Goal: Navigation & Orientation: Find specific page/section

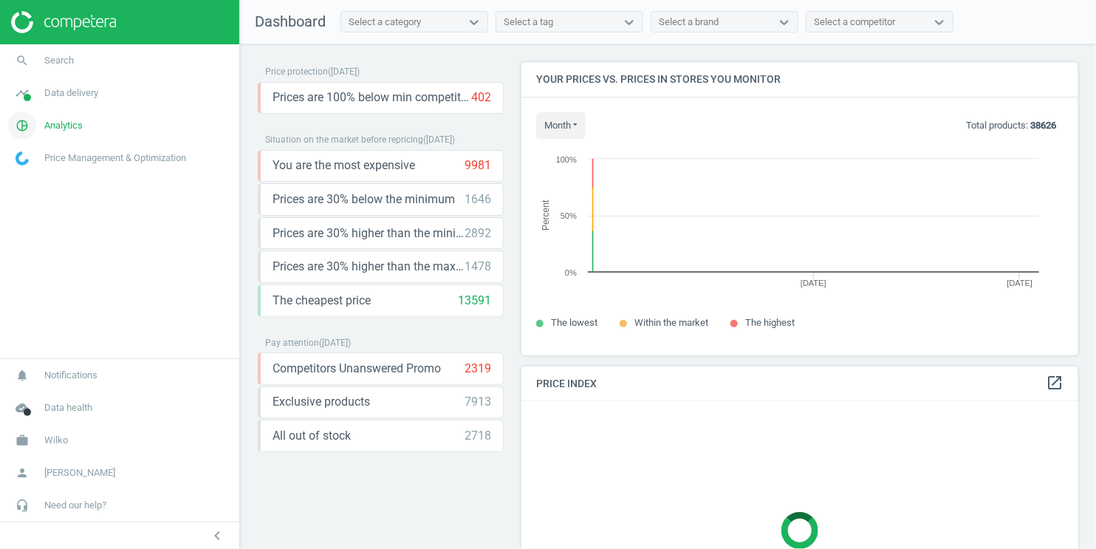
scroll to position [318, 570]
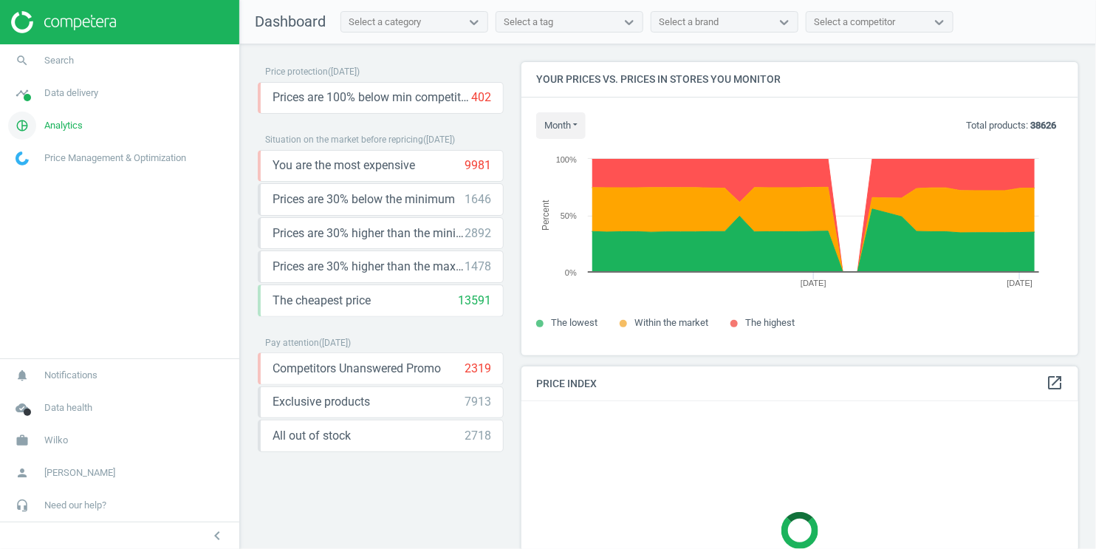
click at [64, 129] on span "Analytics" at bounding box center [63, 125] width 38 height 13
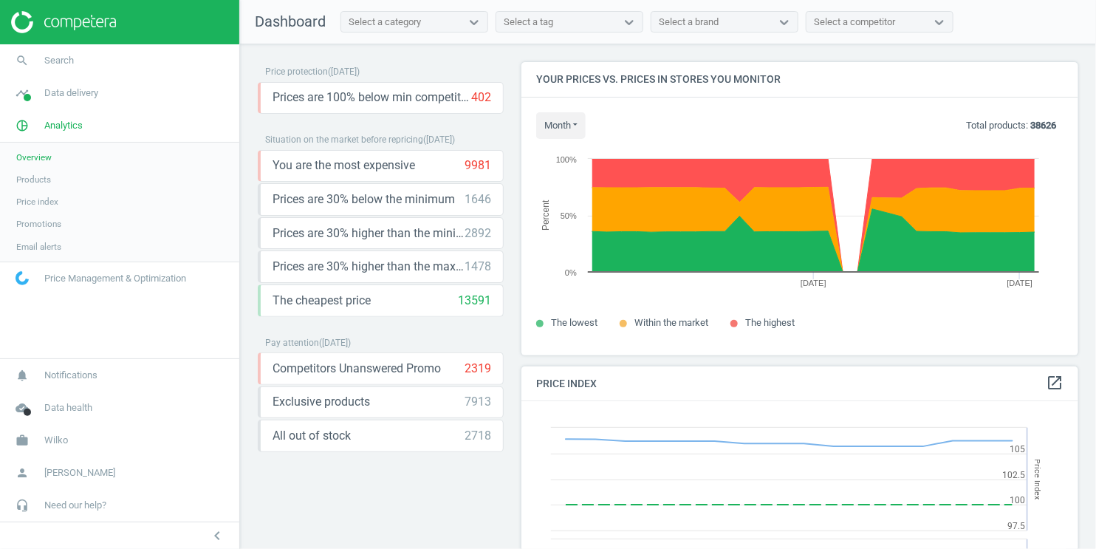
scroll to position [366, 570]
click at [47, 158] on span "Overview" at bounding box center [33, 157] width 35 height 12
click at [69, 96] on span "Data delivery" at bounding box center [71, 92] width 54 height 13
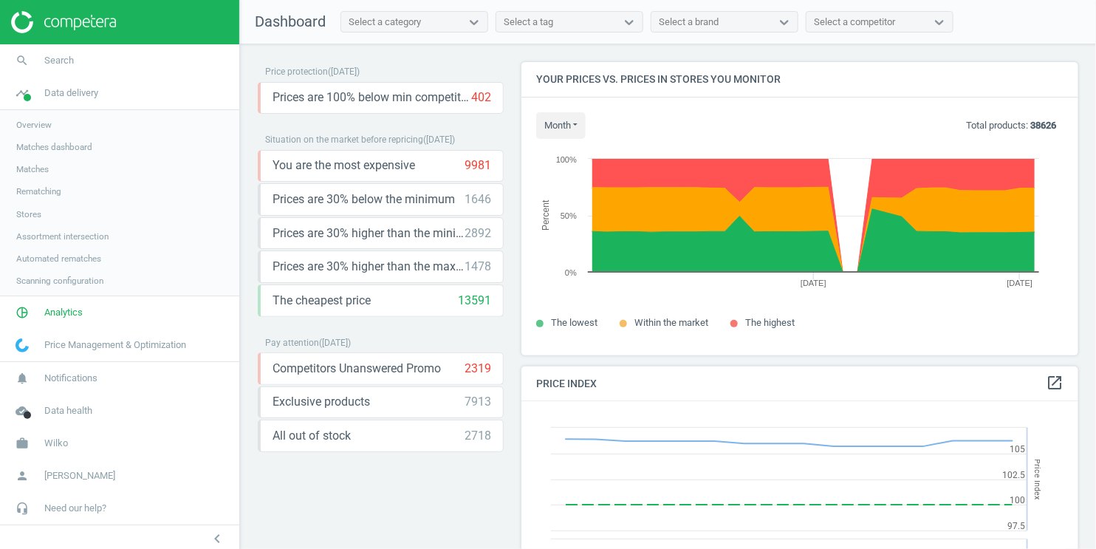
click at [47, 123] on span "Overview" at bounding box center [33, 125] width 35 height 12
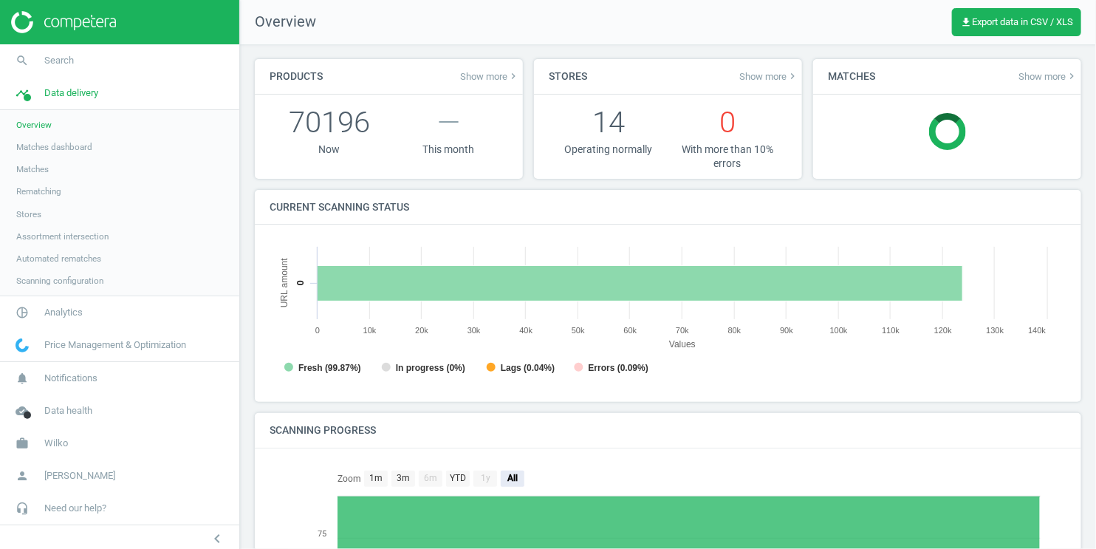
scroll to position [7, 7]
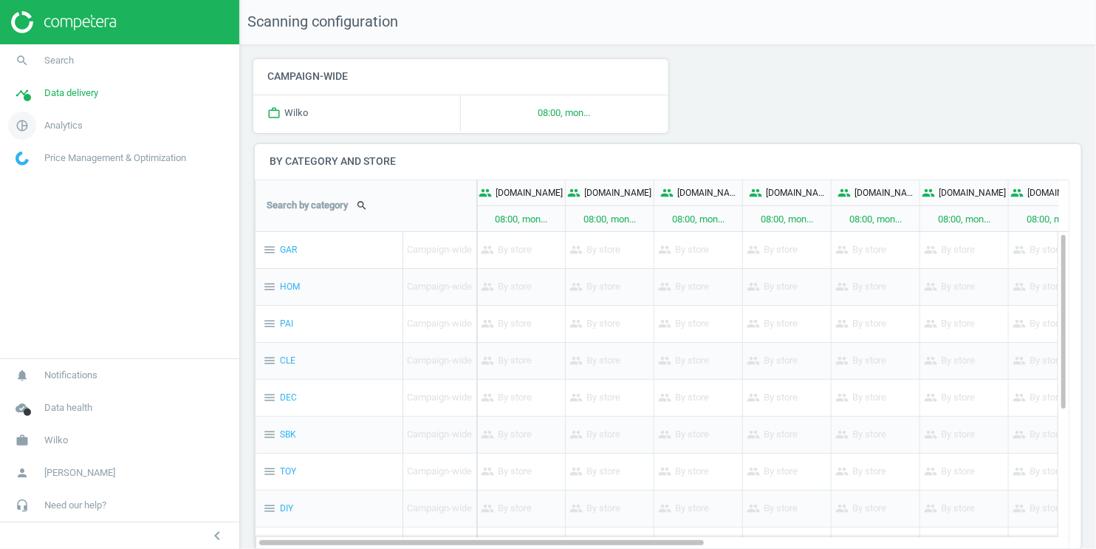
click at [63, 124] on span "Analytics" at bounding box center [63, 125] width 38 height 13
click at [66, 92] on span "Data delivery" at bounding box center [71, 92] width 54 height 13
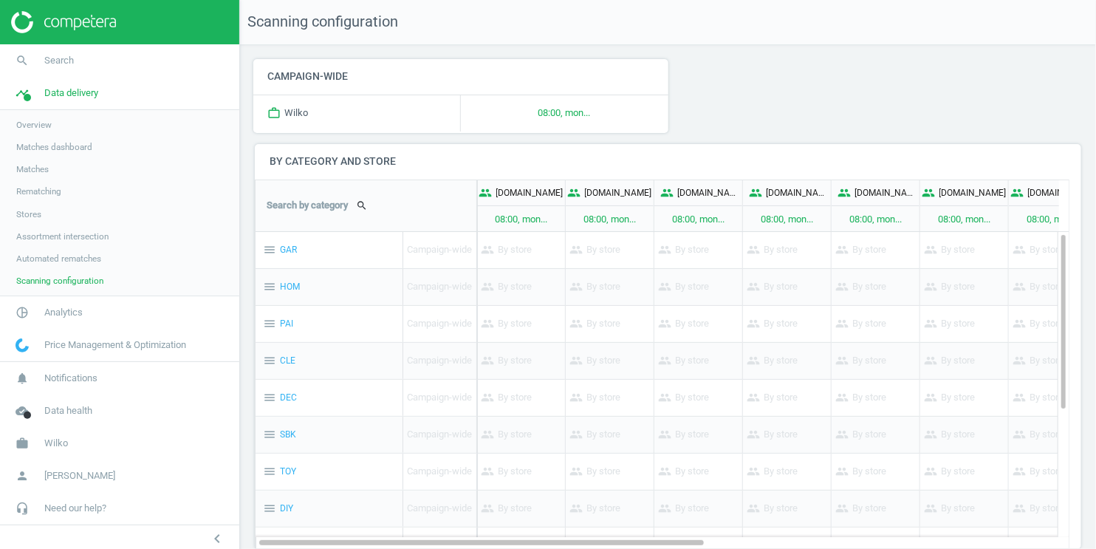
click at [35, 189] on span "Rematching" at bounding box center [38, 191] width 45 height 12
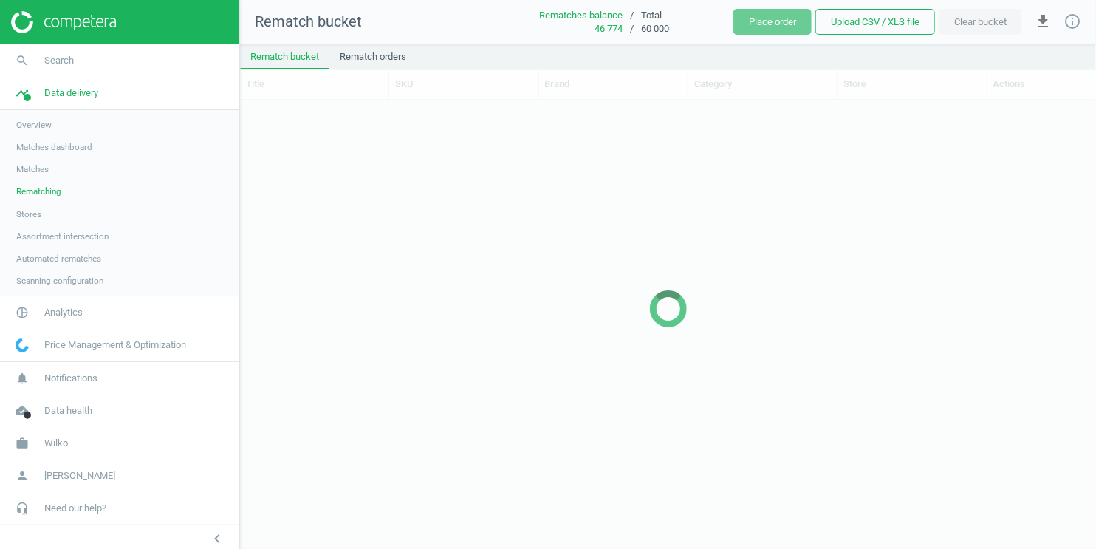
scroll to position [425, 844]
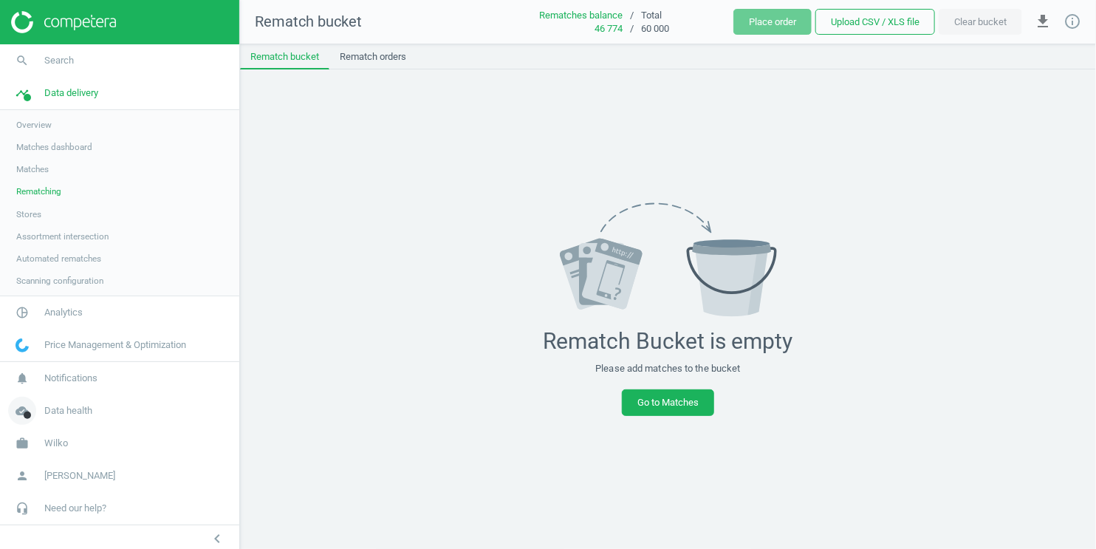
click at [70, 407] on span "Data health" at bounding box center [68, 410] width 48 height 13
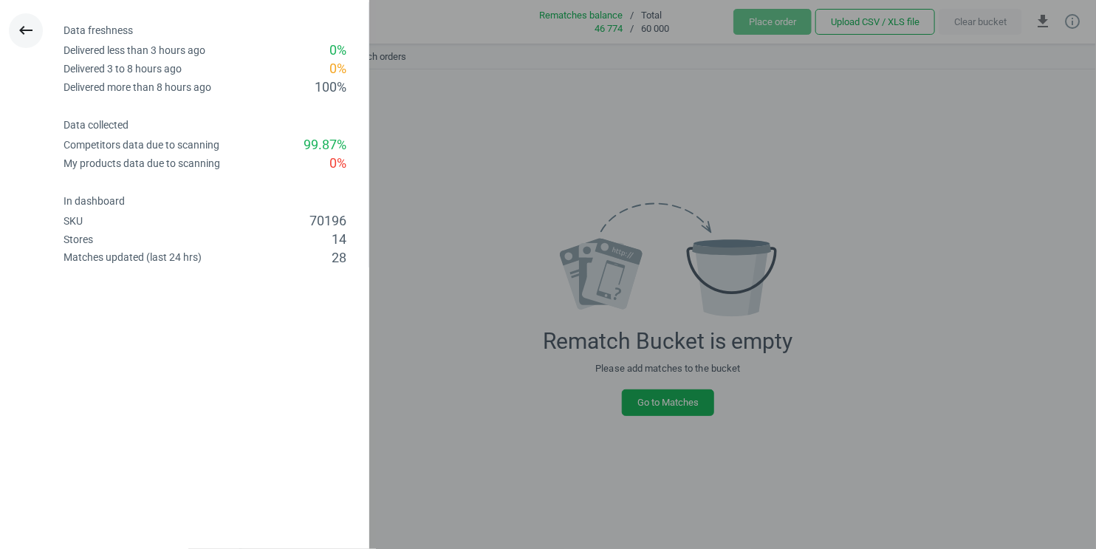
click at [24, 27] on icon "keyboard_backspace" at bounding box center [26, 30] width 18 height 18
